Goal: Transaction & Acquisition: Purchase product/service

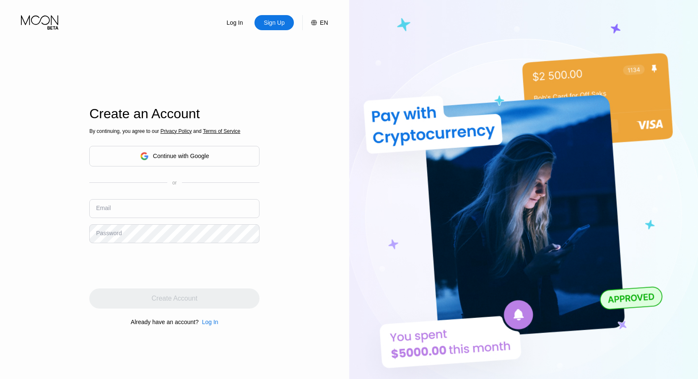
click at [214, 157] on div "Continue with Google" at bounding box center [174, 156] width 170 height 21
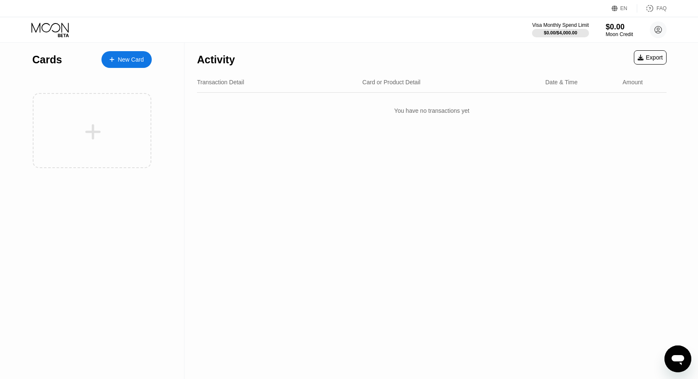
click at [458, 178] on div "Activity Export Transaction Detail Card or Product Detail Date & Time Amount Yo…" at bounding box center [432, 211] width 495 height 336
click at [120, 60] on div "New Card" at bounding box center [131, 59] width 26 height 7
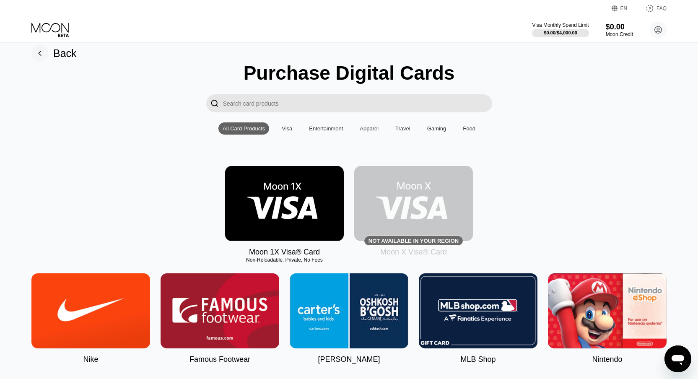
scroll to position [12, 0]
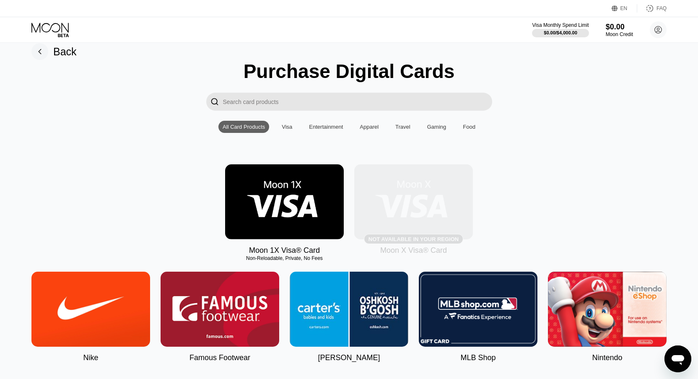
click at [418, 217] on img at bounding box center [413, 201] width 119 height 75
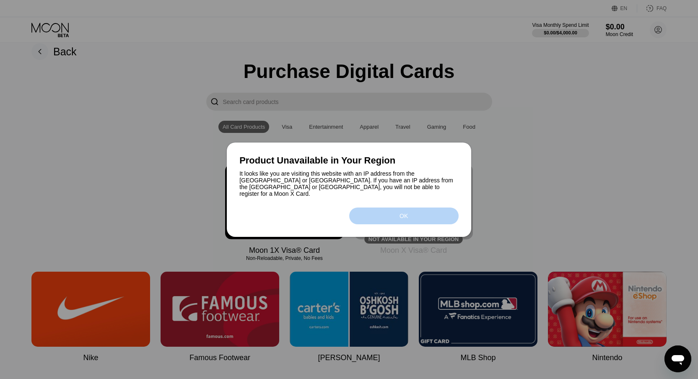
click at [394, 211] on div "OK" at bounding box center [403, 216] width 109 height 17
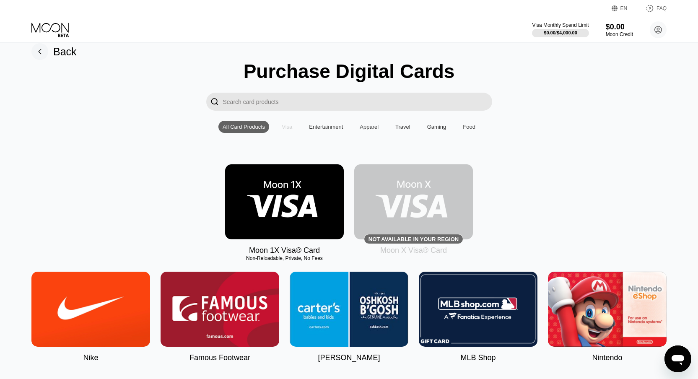
click at [282, 125] on div "Visa" at bounding box center [287, 127] width 10 height 6
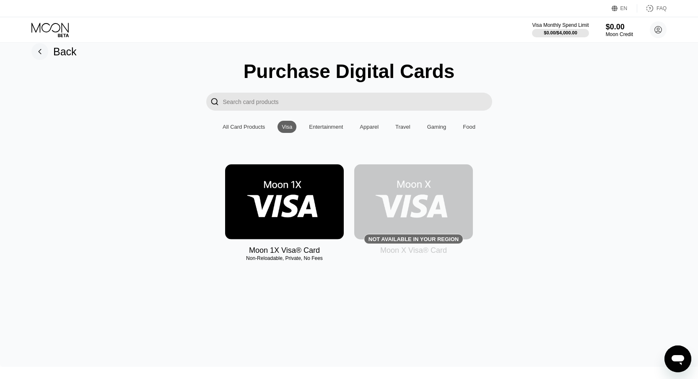
click at [254, 125] on div "All Card Products" at bounding box center [244, 127] width 42 height 6
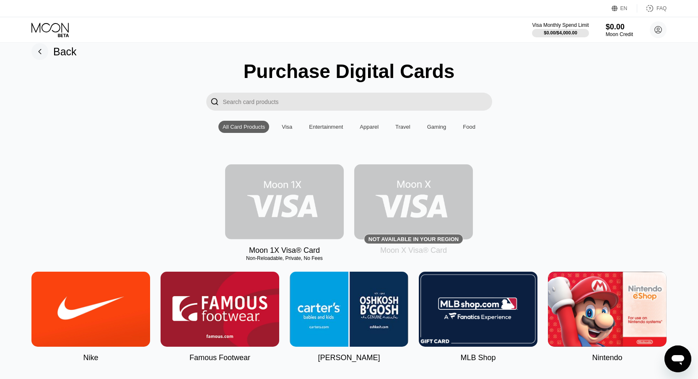
click at [277, 208] on img at bounding box center [284, 201] width 119 height 75
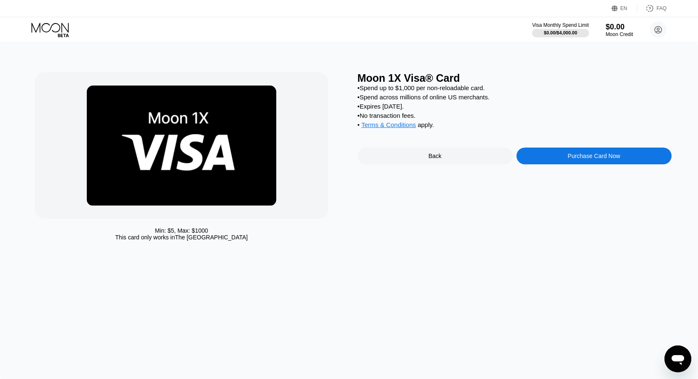
drag, startPoint x: 372, startPoint y: 88, endPoint x: 412, endPoint y: 94, distance: 41.1
click at [391, 88] on div "• Spend up to $1,000 per non-reloadable card." at bounding box center [515, 87] width 314 height 7
click at [412, 94] on div "• Spend across millions of online US merchants." at bounding box center [515, 97] width 314 height 7
click at [546, 157] on div "Purchase Card Now" at bounding box center [594, 156] width 155 height 17
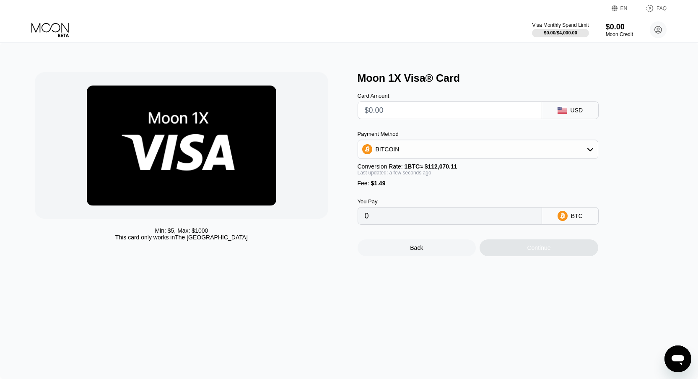
click at [522, 114] on input "text" at bounding box center [450, 110] width 170 height 17
click at [552, 149] on div "BITCOIN" at bounding box center [478, 149] width 240 height 17
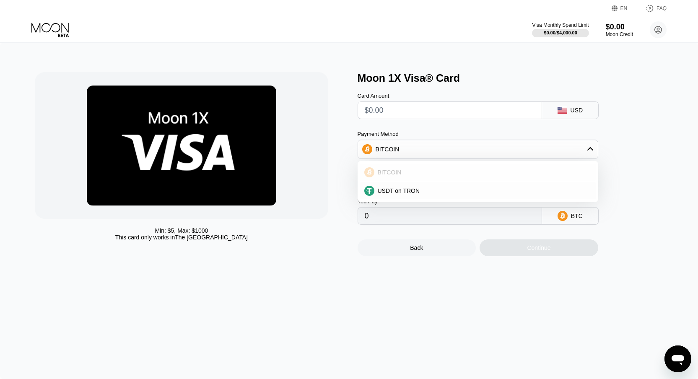
click at [548, 177] on div "BITCOIN" at bounding box center [478, 172] width 236 height 17
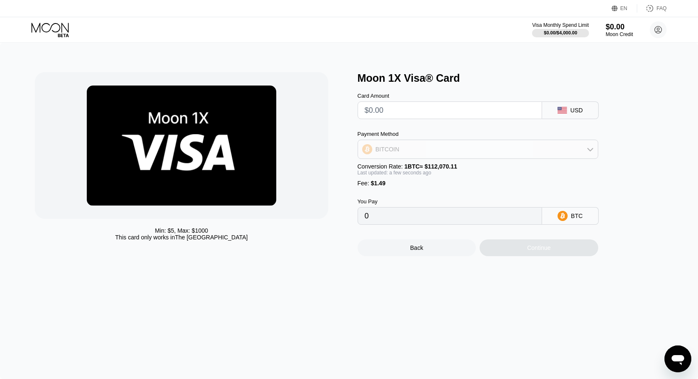
click at [545, 156] on div "BITCOIN" at bounding box center [478, 149] width 240 height 17
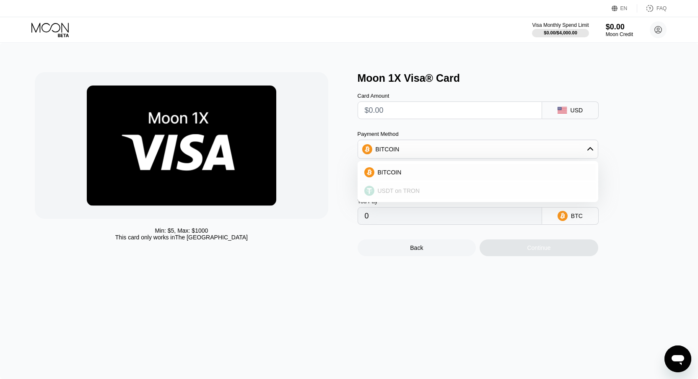
click at [540, 191] on div "USDT on TRON" at bounding box center [482, 190] width 217 height 7
type input "0.00"
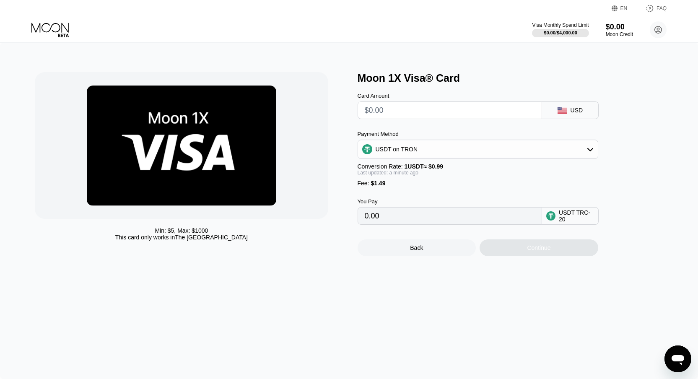
click at [534, 183] on div "Fee : $1.49" at bounding box center [478, 183] width 241 height 7
click at [515, 221] on input "0.00" at bounding box center [450, 216] width 170 height 17
click at [436, 111] on input "text" at bounding box center [450, 110] width 170 height 17
type input "$500"
type input "506.56"
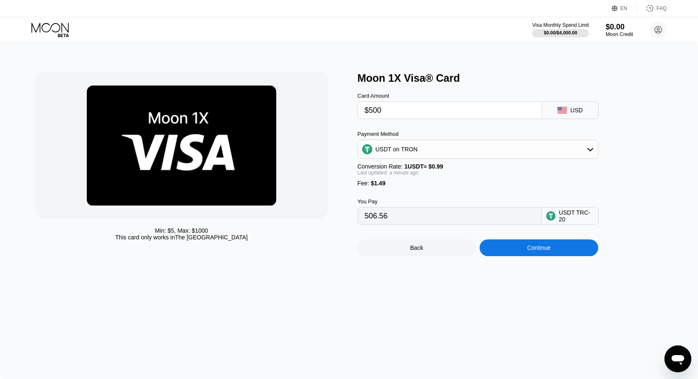
type input "$5000"
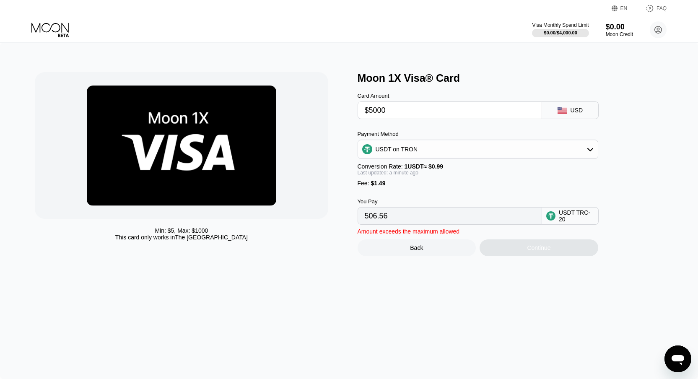
type input "5052.01"
type input "$500"
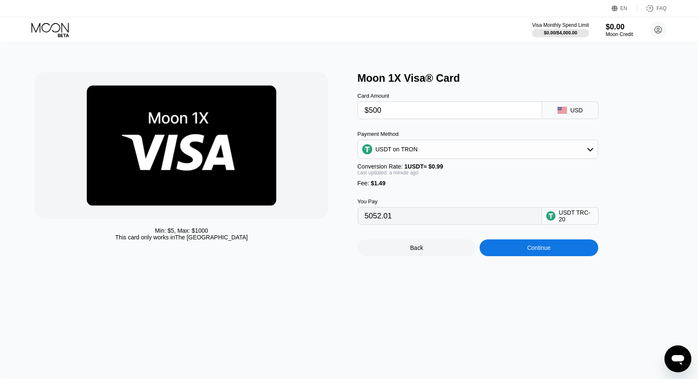
type input "506.56"
type input "$50"
type input "52.01"
type input "$50"
click at [460, 185] on div "Fee : $1.49" at bounding box center [478, 183] width 241 height 7
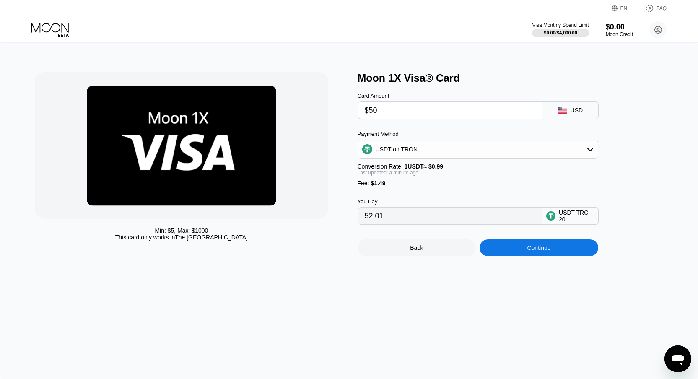
click at [575, 217] on div "USDT TRC-20" at bounding box center [576, 215] width 35 height 13
drag, startPoint x: 572, startPoint y: 217, endPoint x: 549, endPoint y: 208, distance: 24.8
click at [549, 208] on div "USDT TRC-20" at bounding box center [570, 216] width 57 height 18
click at [665, 36] on icon at bounding box center [658, 29] width 17 height 17
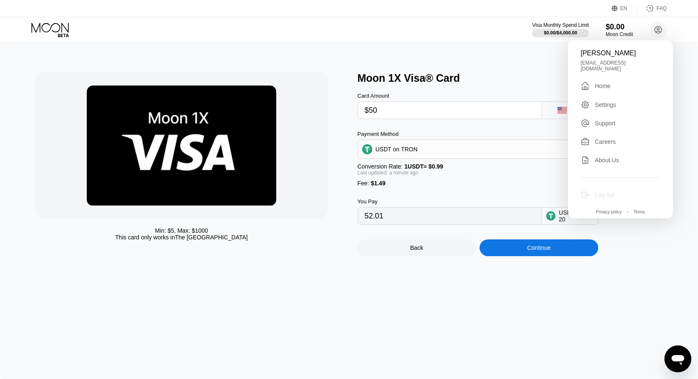
click at [603, 192] on div "Log out" at bounding box center [605, 195] width 20 height 7
